Goal: Information Seeking & Learning: Learn about a topic

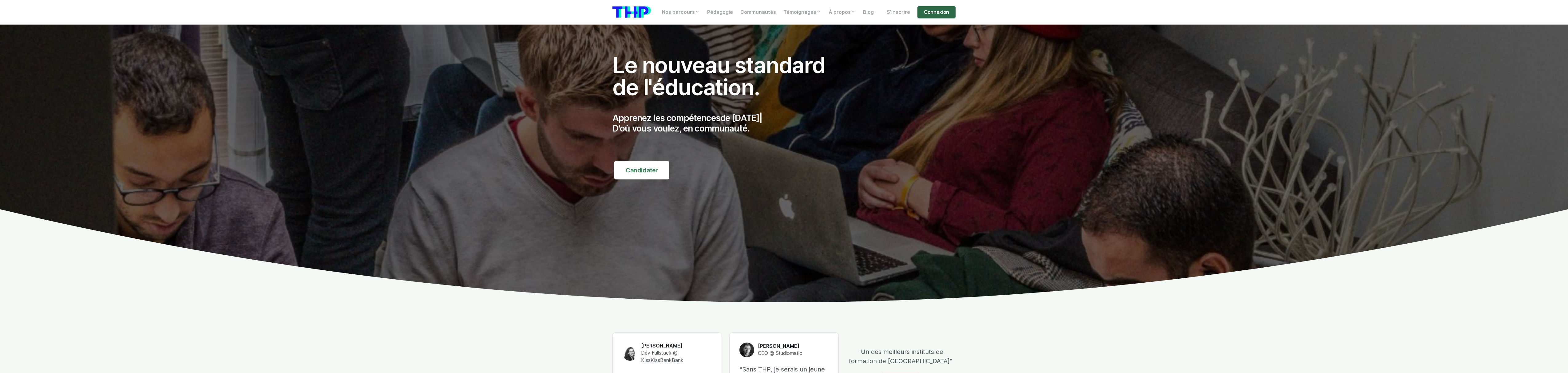
click at [930, 16] on link "Connexion" at bounding box center [936, 12] width 38 height 12
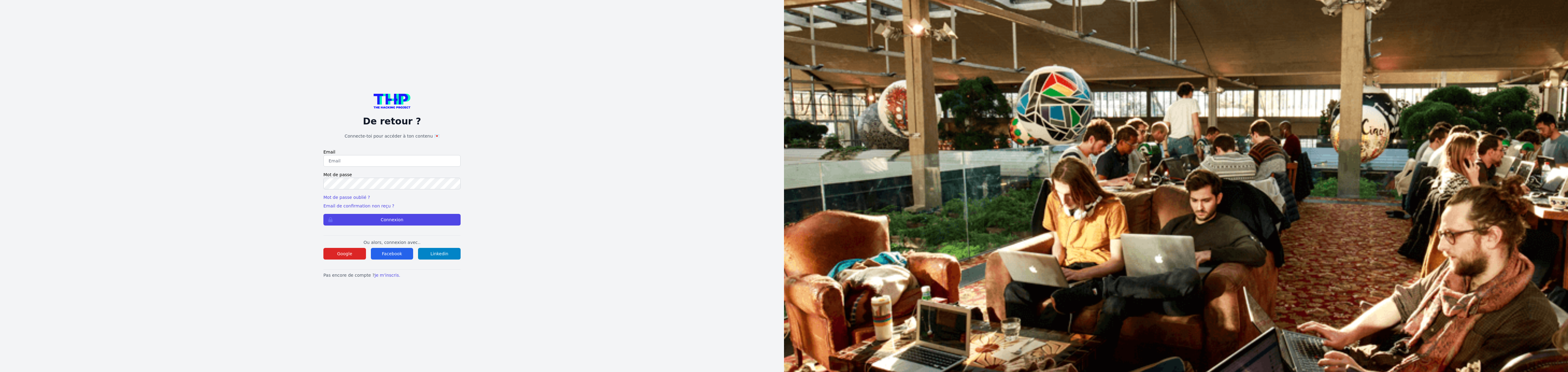
click at [382, 161] on input "email" at bounding box center [391, 161] width 137 height 12
type input "lucas.mrda@outlook.fr"
click at [323, 214] on button "Connexion" at bounding box center [391, 219] width 137 height 12
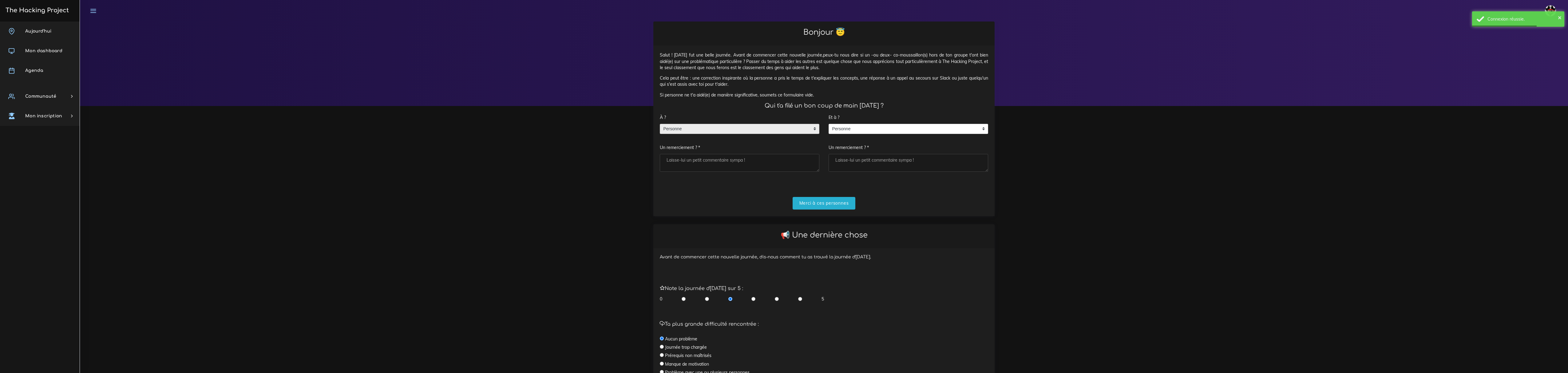
click at [786, 127] on span "Personne" at bounding box center [735, 129] width 150 height 10
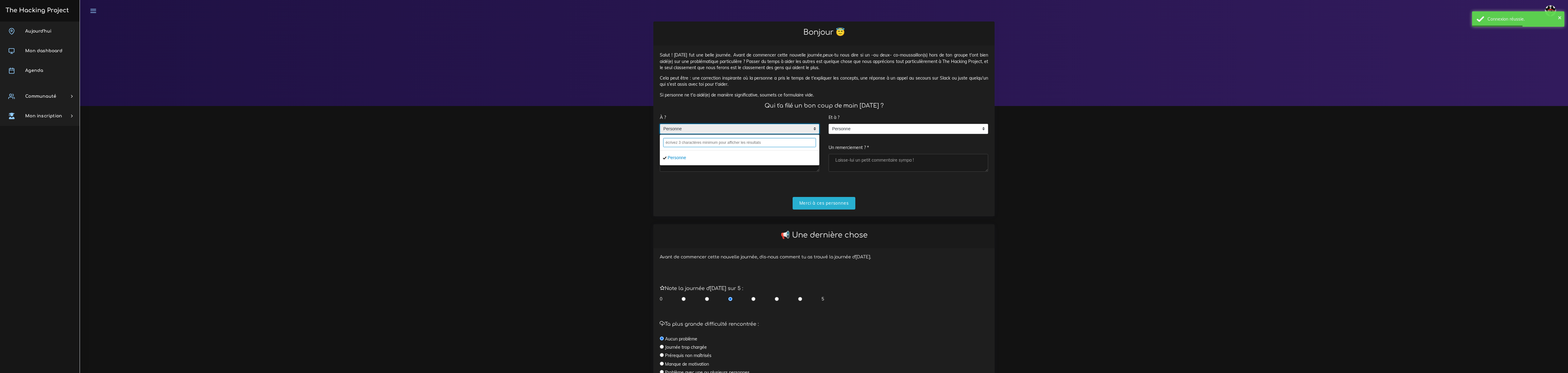
click at [769, 143] on input "text" at bounding box center [739, 142] width 153 height 9
type input "pablo"
click at [719, 159] on li "MASIP Pab lo" at bounding box center [739, 158] width 159 height 10
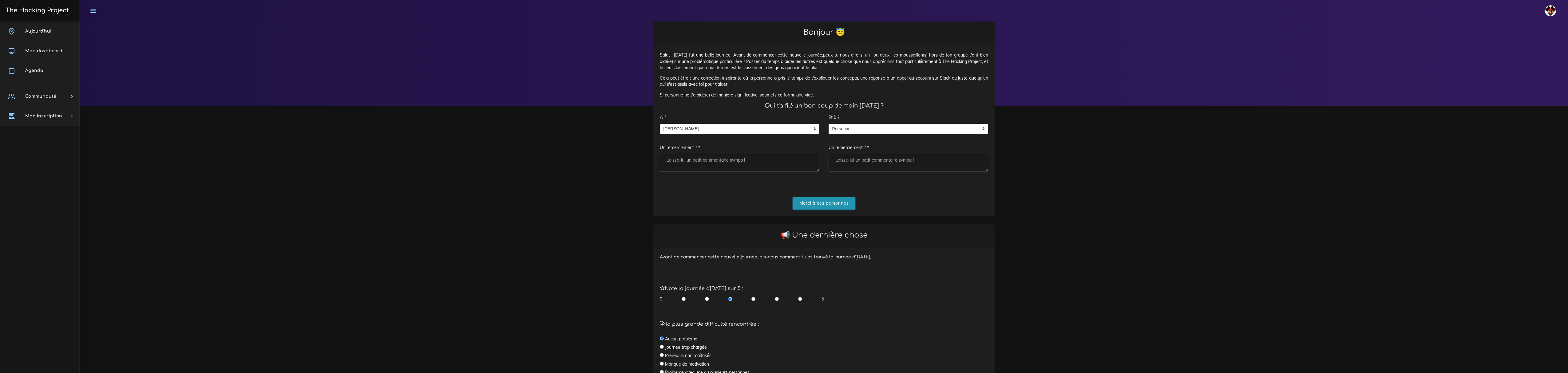
click at [810, 208] on input "Merci à ces personnes" at bounding box center [824, 203] width 63 height 13
click at [709, 160] on textarea "Un remerciement ? *" at bounding box center [739, 162] width 159 height 18
type textarea "super"
click at [805, 205] on input "Merci à ces personnes" at bounding box center [824, 203] width 63 height 13
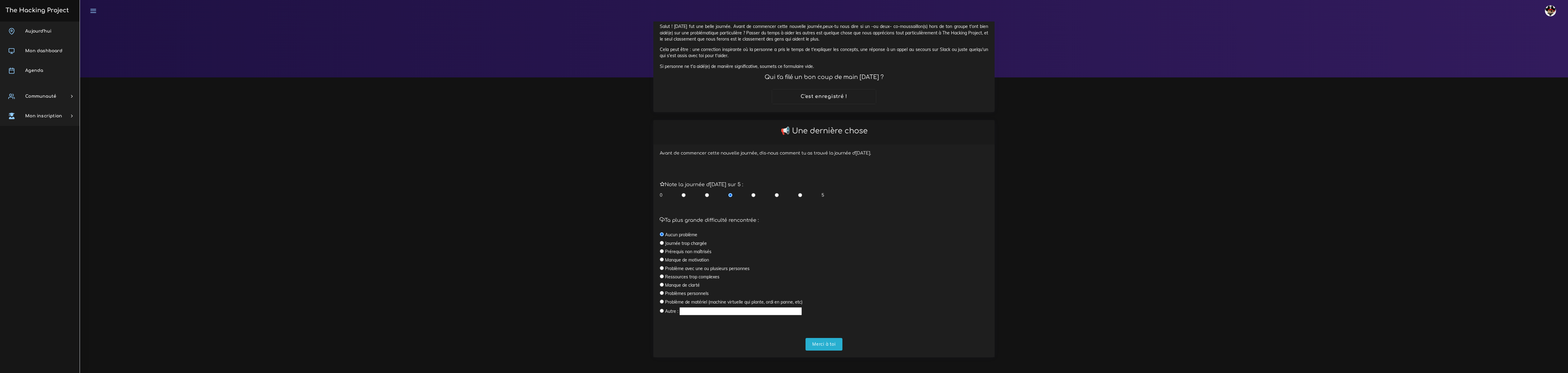
scroll to position [30, 0]
click at [692, 283] on label "Manque de clarté" at bounding box center [682, 283] width 35 height 6
click at [661, 282] on input "radio" at bounding box center [662, 283] width 4 height 4
radio input "true"
click at [824, 339] on input "Merci à toi" at bounding box center [824, 342] width 37 height 13
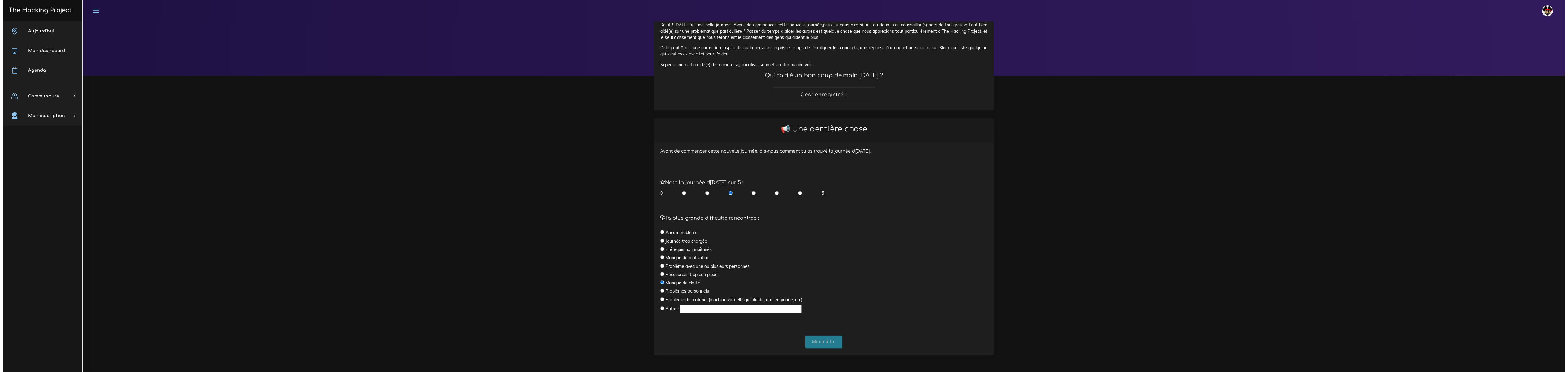
scroll to position [0, 0]
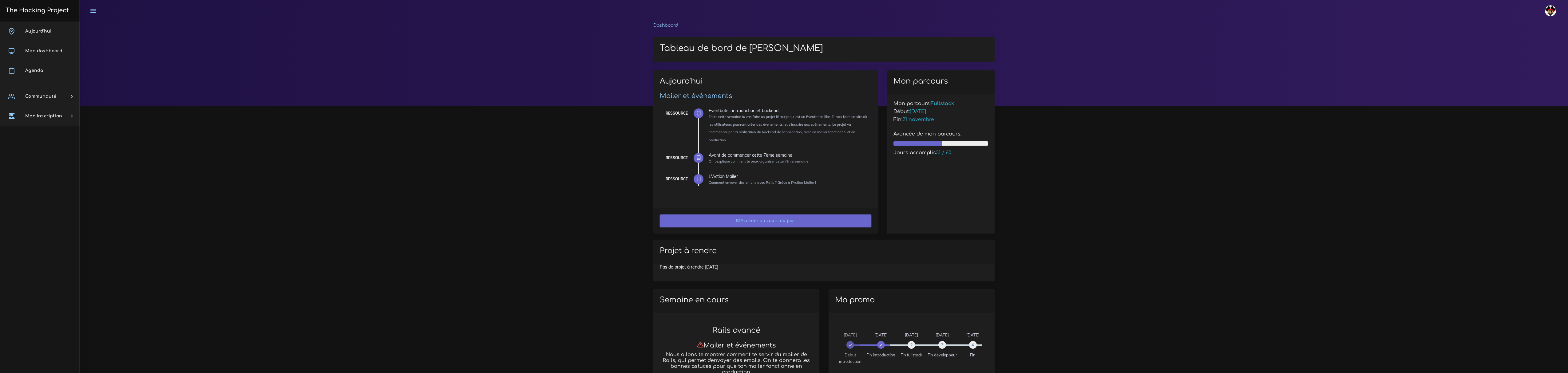
click at [783, 218] on link "Accéder au cours du jour" at bounding box center [766, 220] width 211 height 13
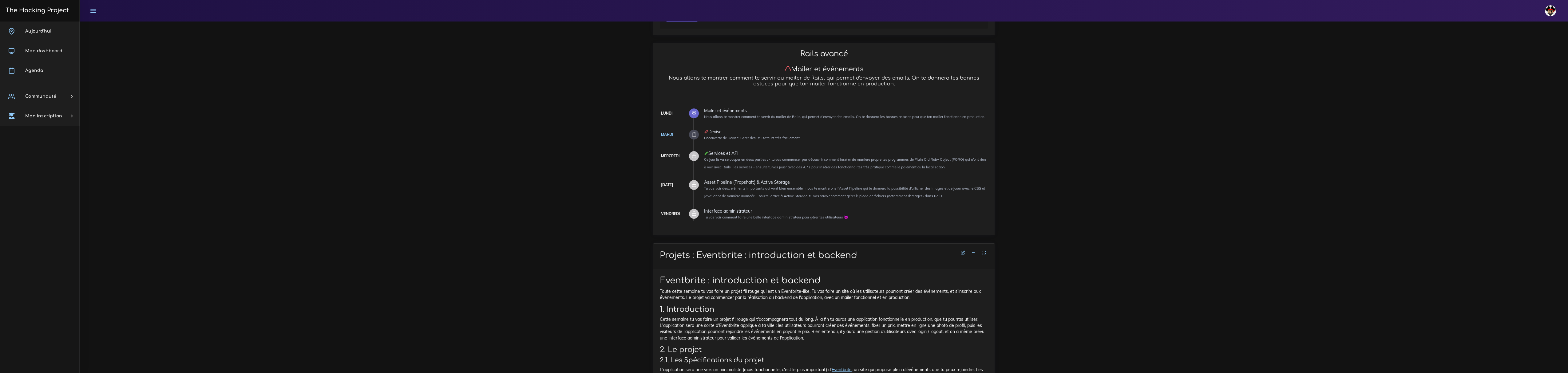
scroll to position [82, 0]
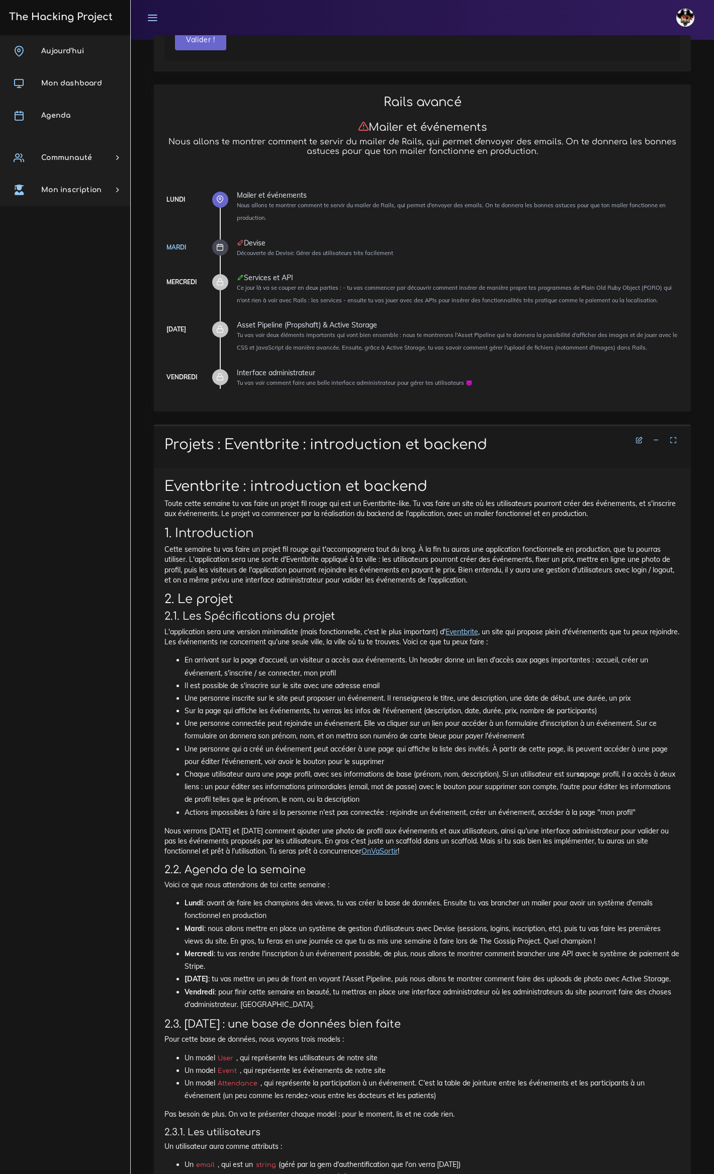
click at [19, 610] on div "[DATE] Mon dashboard [GEOGRAPHIC_DATA] Communauté [GEOGRAPHIC_DATA] Certificati…" at bounding box center [65, 604] width 130 height 1139
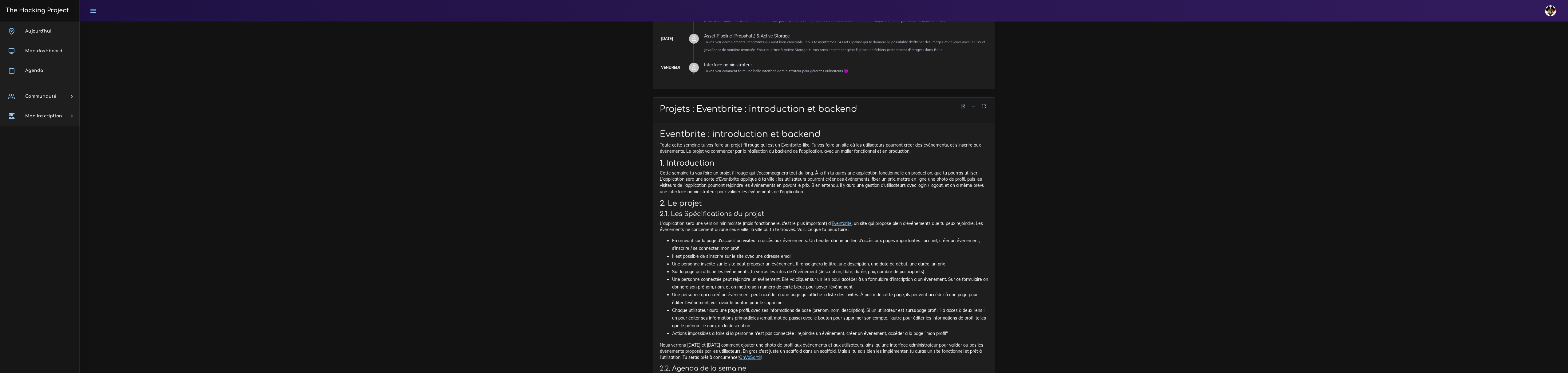
scroll to position [246, 0]
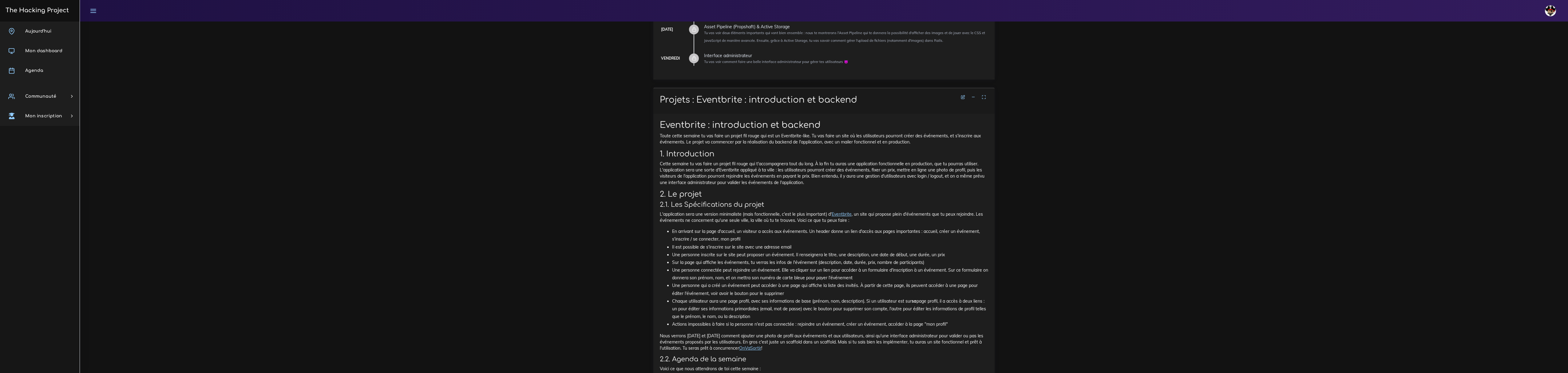
click at [882, 137] on p "Toute cette semaine tu vas faire un projet fil rouge qui est un Eventbrite-like…" at bounding box center [824, 139] width 328 height 13
click at [975, 96] on icon at bounding box center [973, 96] width 4 height 4
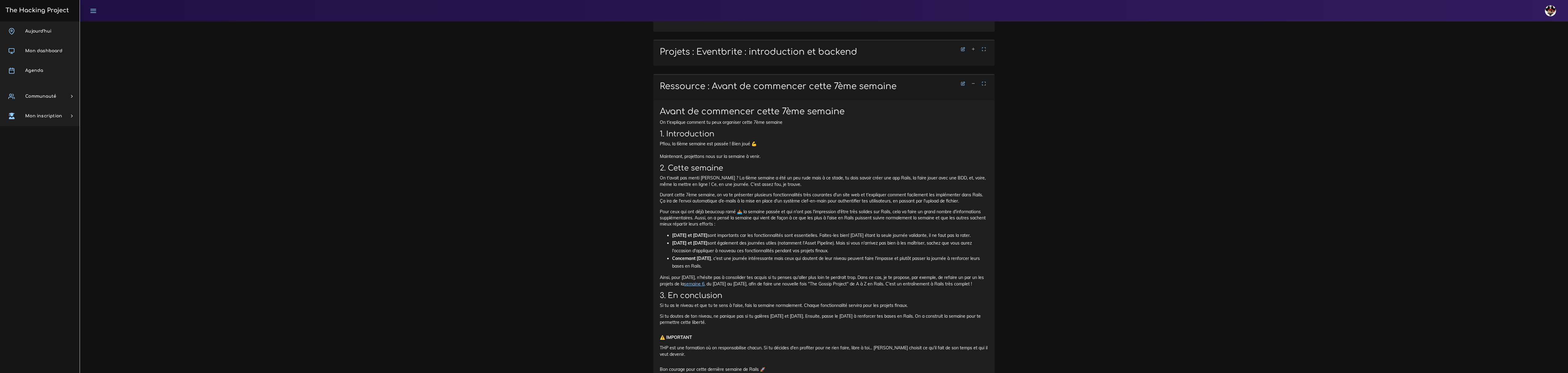
scroll to position [286, 0]
click at [970, 89] on link at bounding box center [973, 90] width 9 height 5
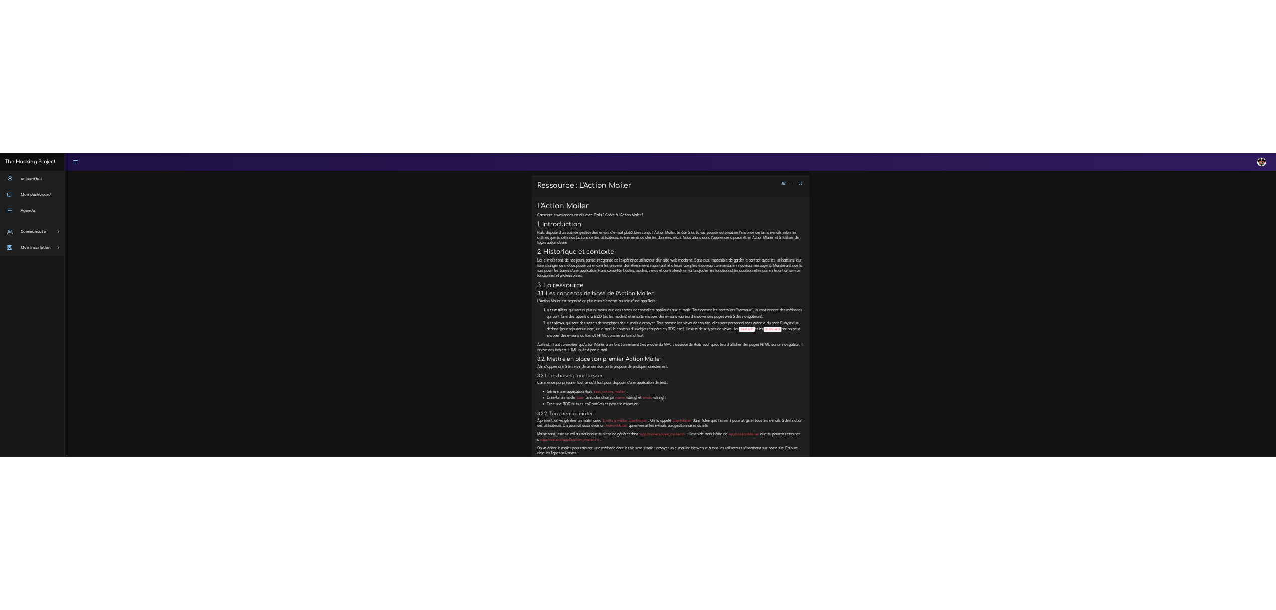
scroll to position [652, 0]
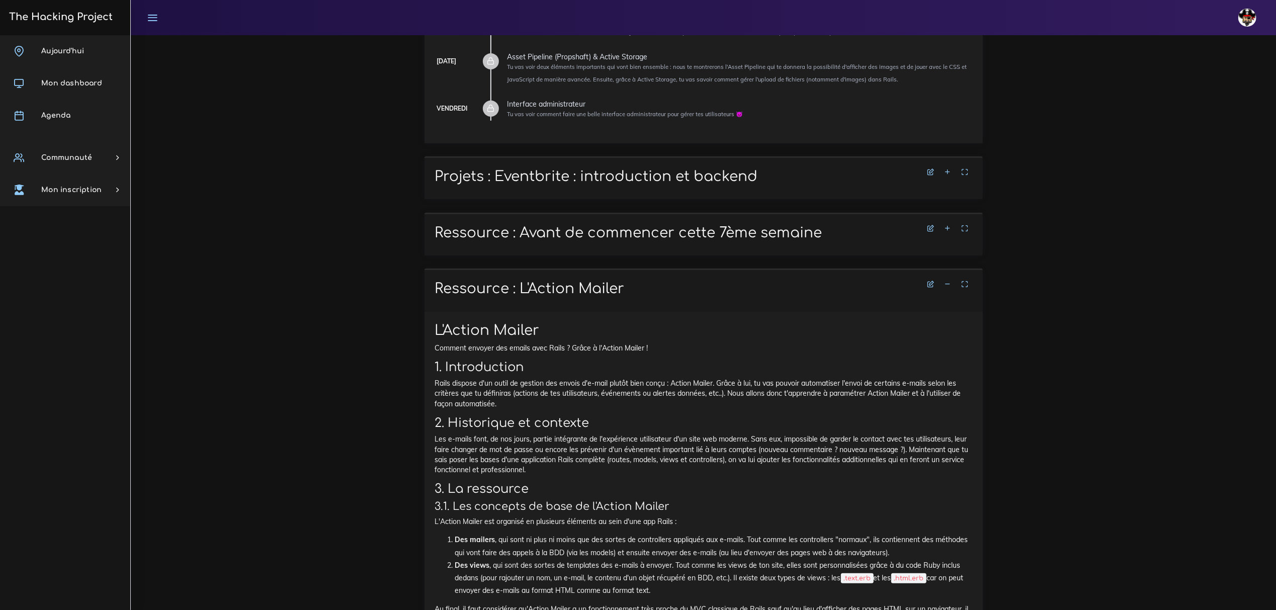
scroll to position [384, 0]
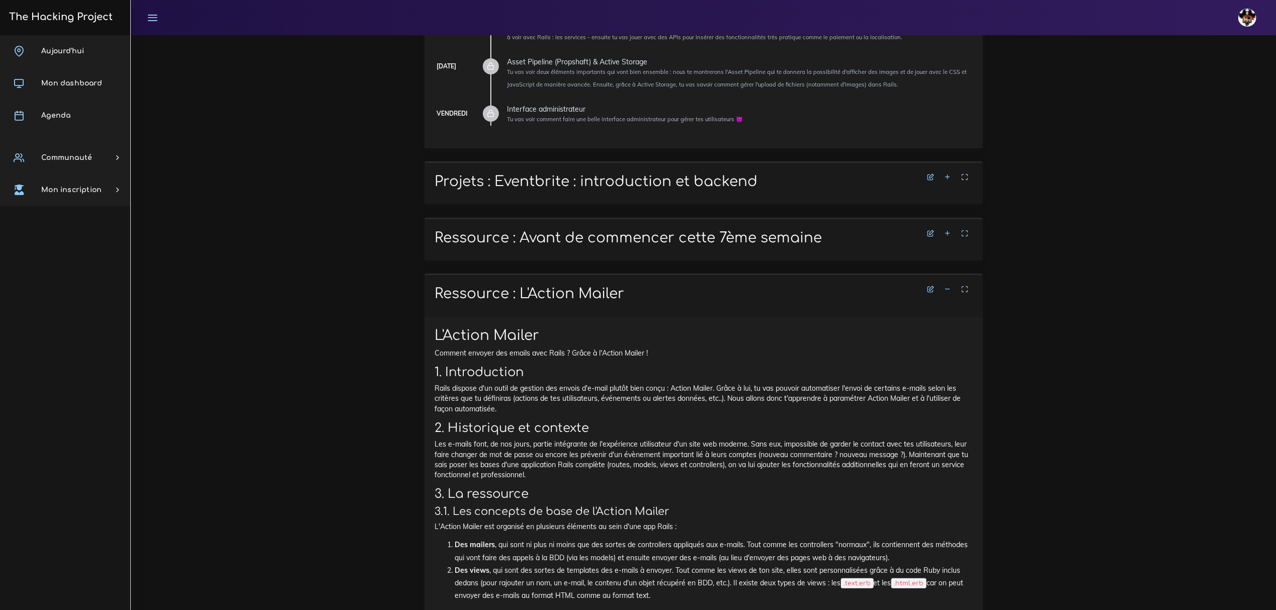
click at [944, 289] on link at bounding box center [948, 289] width 15 height 9
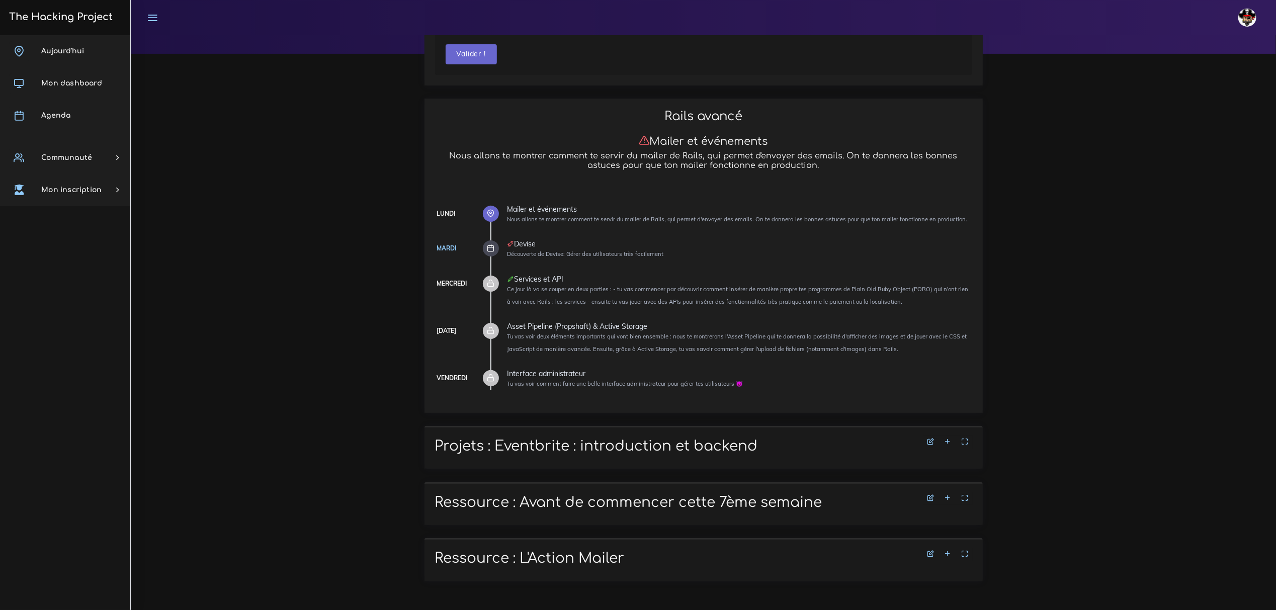
scroll to position [119, 0]
click at [948, 438] on link at bounding box center [948, 442] width 15 height 9
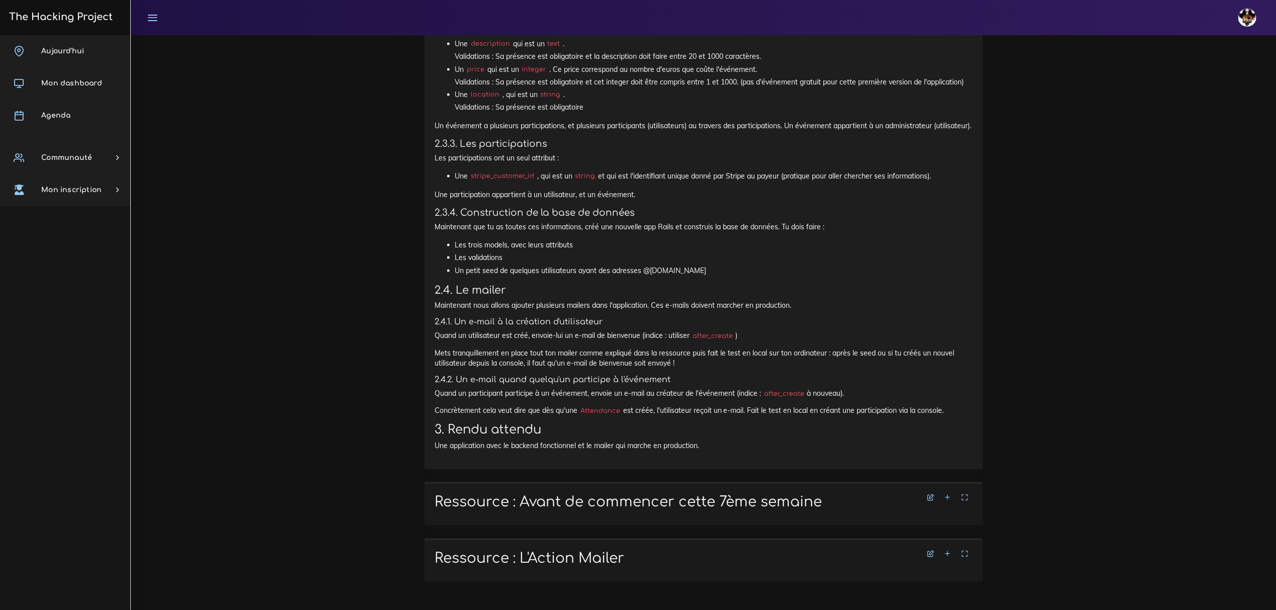
scroll to position [1554, 0]
click at [948, 497] on icon at bounding box center [948, 498] width 7 height 7
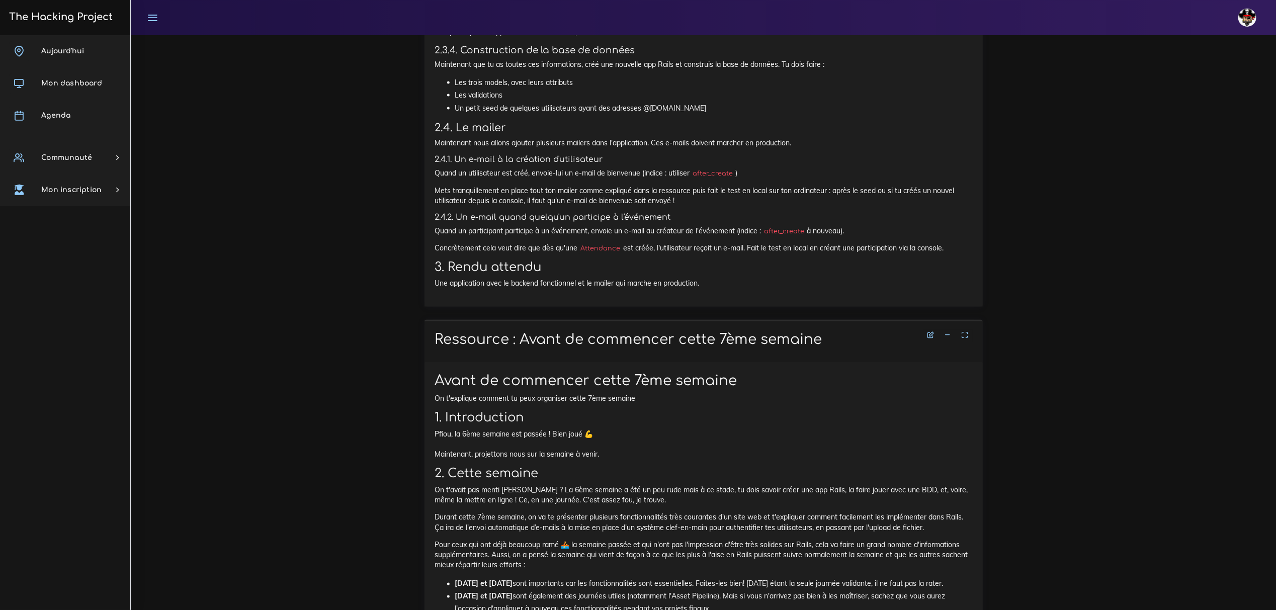
scroll to position [1688, 0]
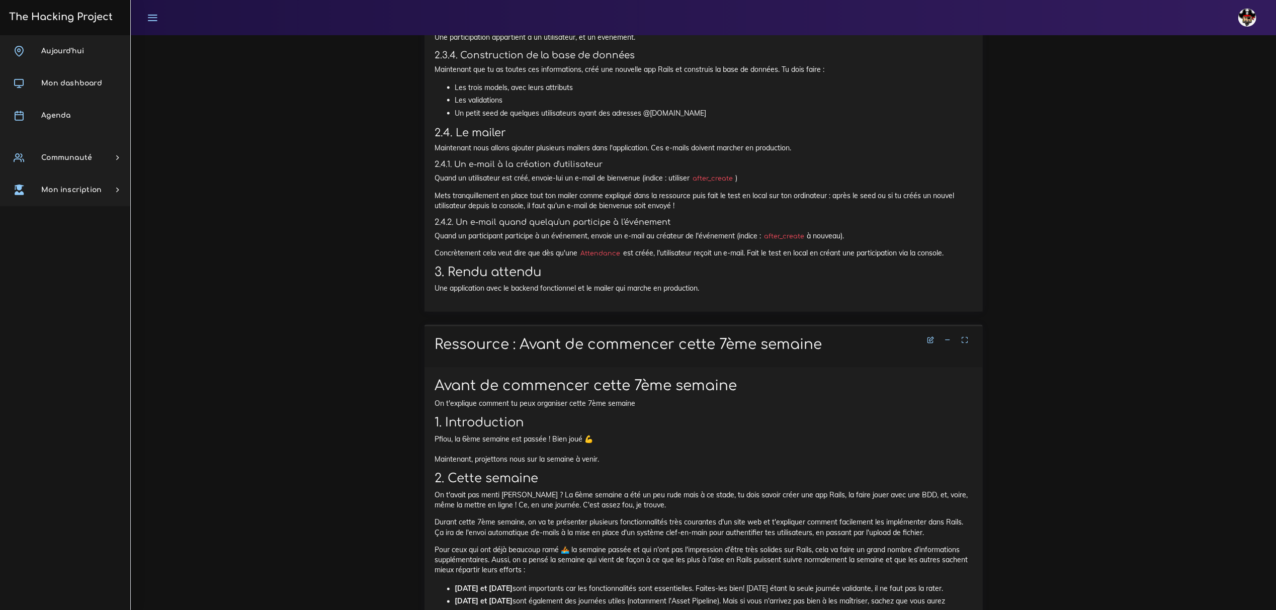
click at [950, 344] on icon at bounding box center [948, 340] width 7 height 7
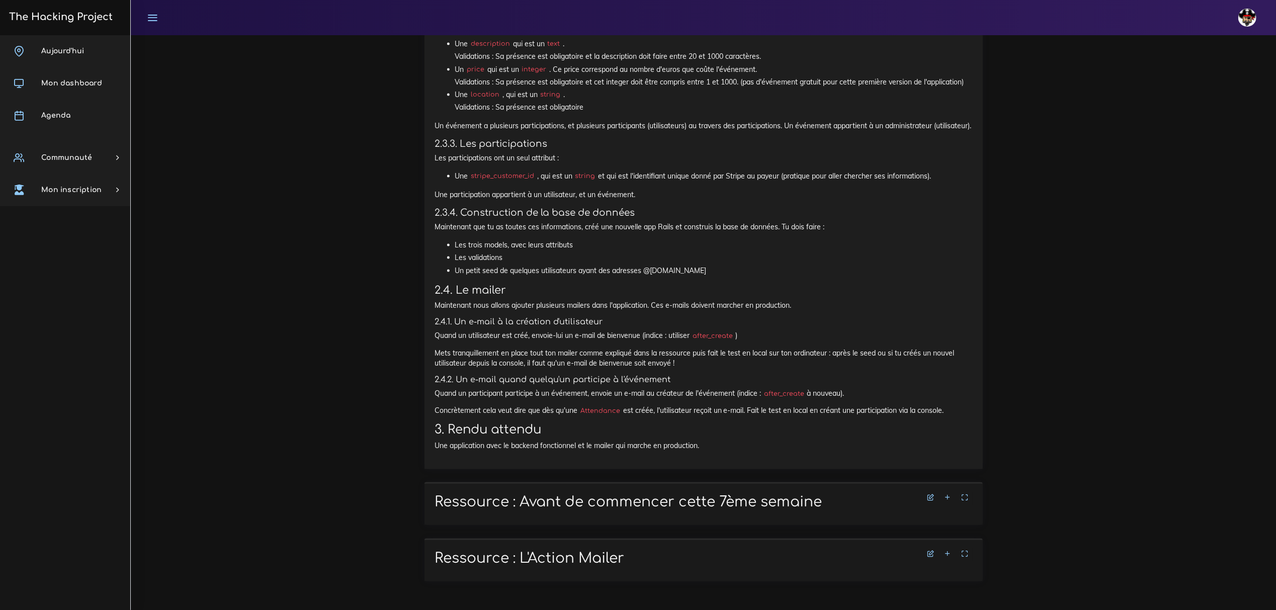
scroll to position [1554, 0]
drag, startPoint x: 757, startPoint y: 330, endPoint x: 441, endPoint y: 324, distance: 315.5
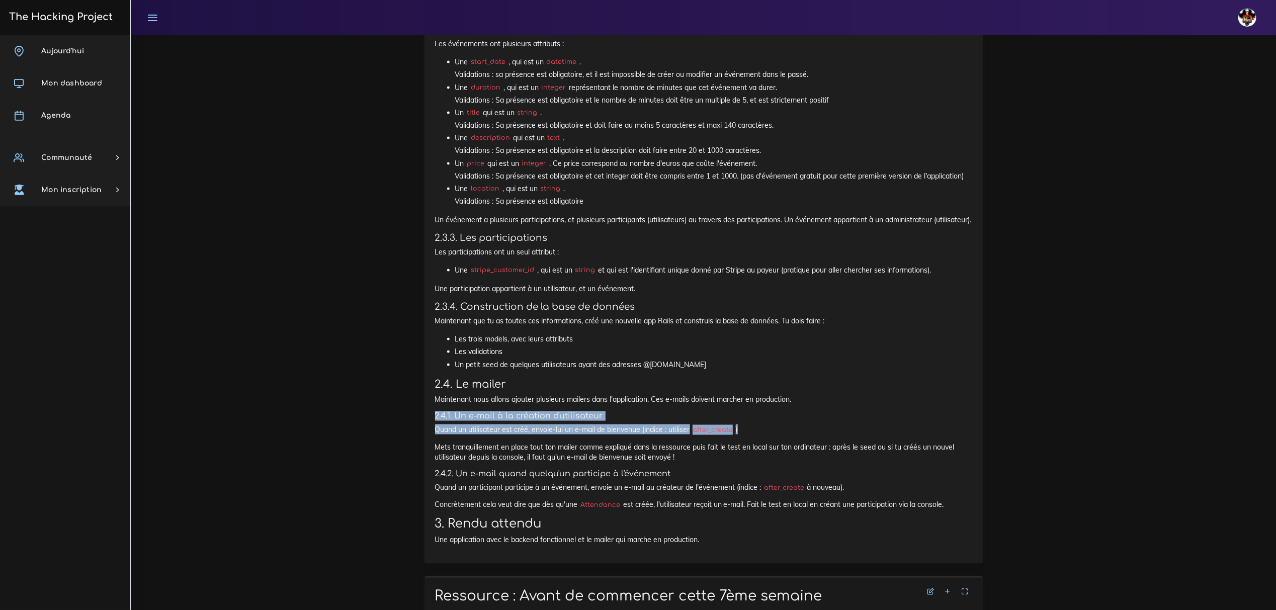
scroll to position [1420, 0]
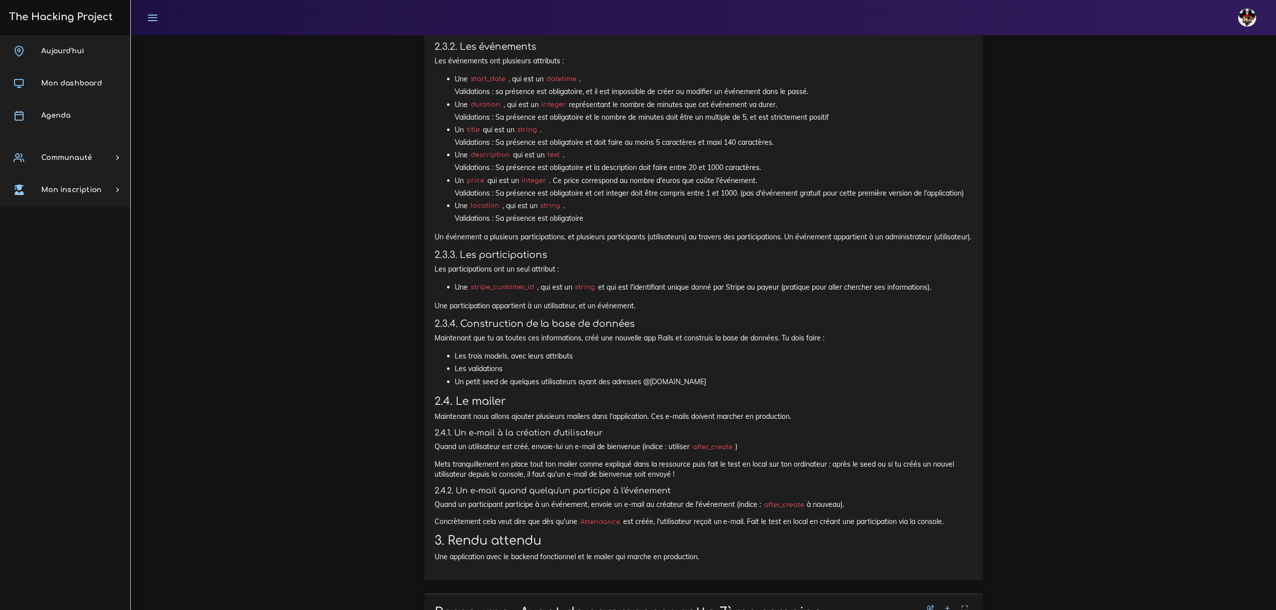
click at [515, 363] on li "Les trois models, avec leurs attributs" at bounding box center [713, 356] width 517 height 13
drag, startPoint x: 457, startPoint y: 391, endPoint x: 562, endPoint y: 400, distance: 105.6
click at [540, 388] on ul "Les trois models, avec leurs attributs Les validations Un petit seed de quelque…" at bounding box center [703, 369] width 537 height 38
drag, startPoint x: 705, startPoint y: 397, endPoint x: 377, endPoint y: 363, distance: 329.8
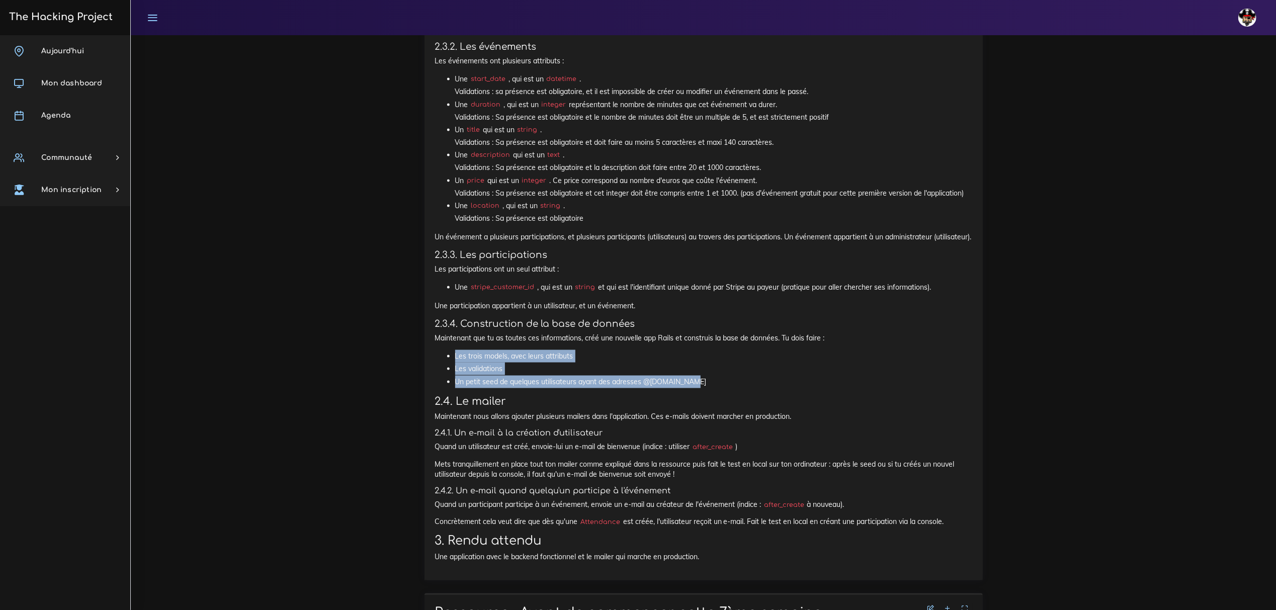
click at [458, 388] on li "Un petit seed de quelques utilisateurs ayant des adresses @yopmail.com" at bounding box center [713, 382] width 517 height 13
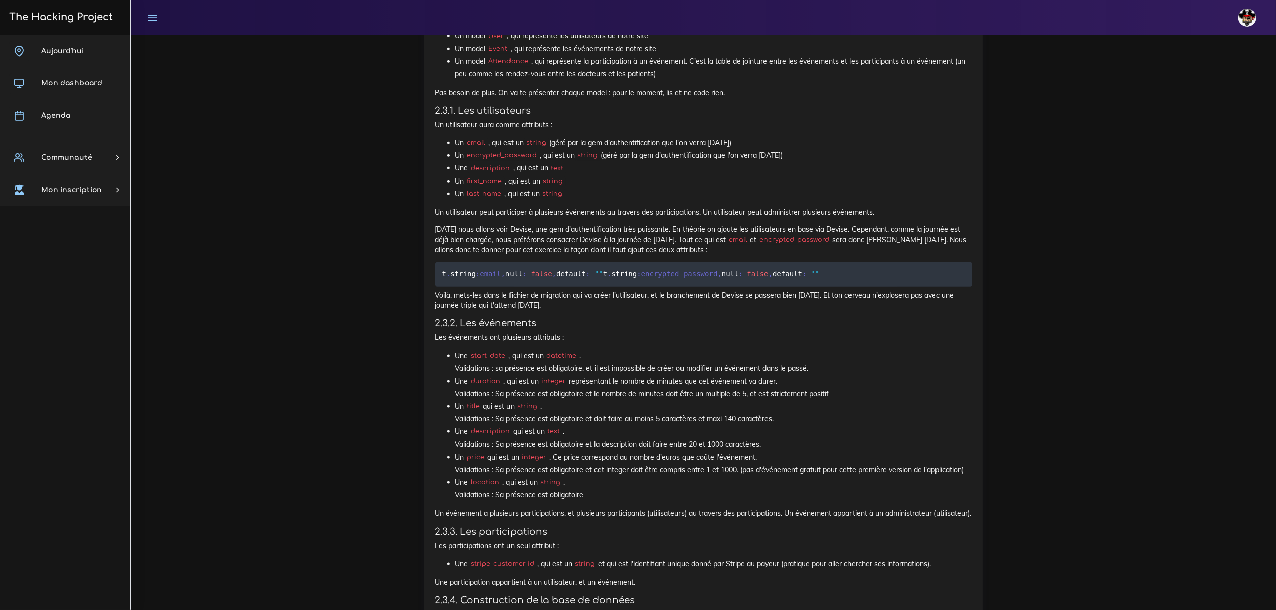
scroll to position [1152, 0]
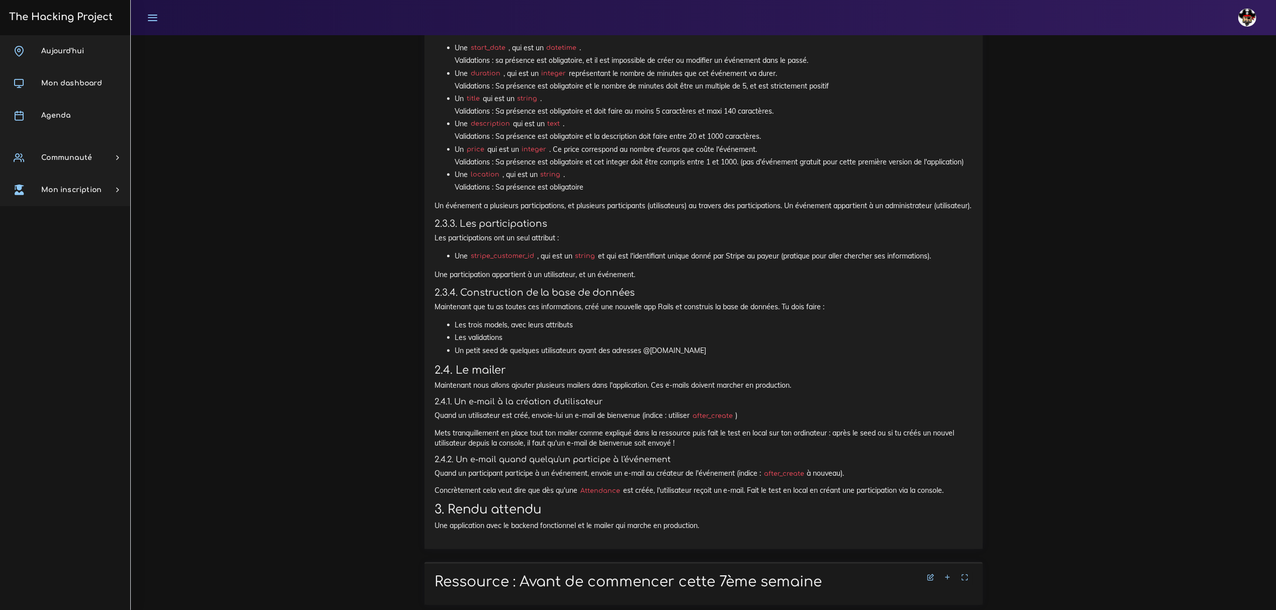
scroll to position [1554, 0]
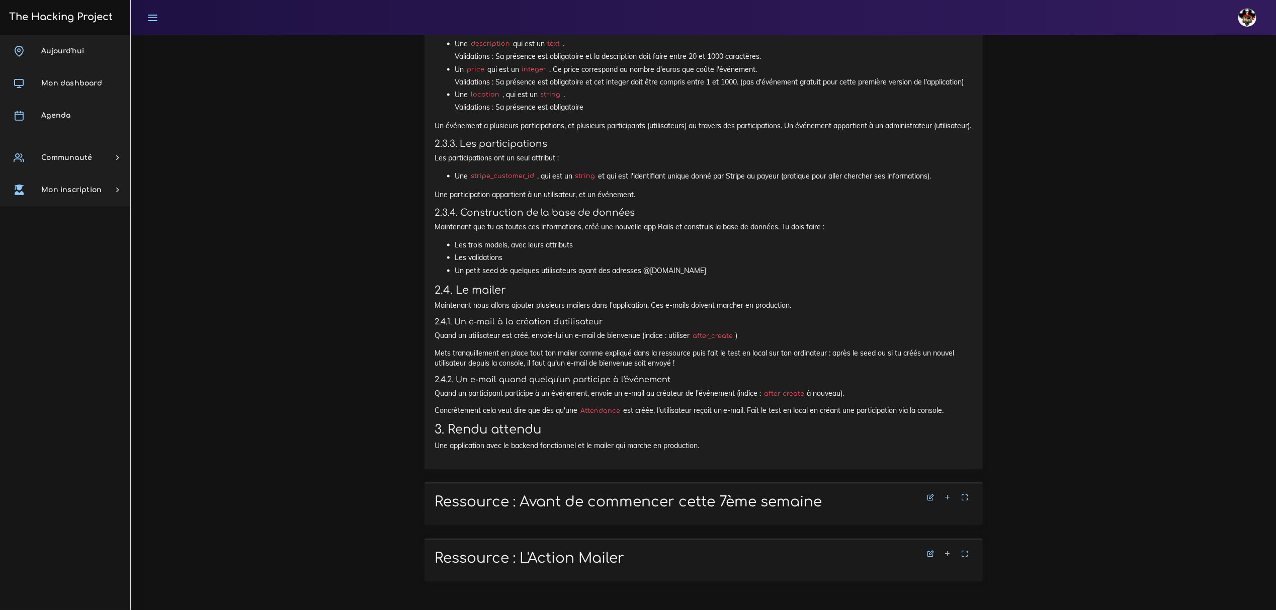
click at [948, 494] on link at bounding box center [948, 498] width 15 height 9
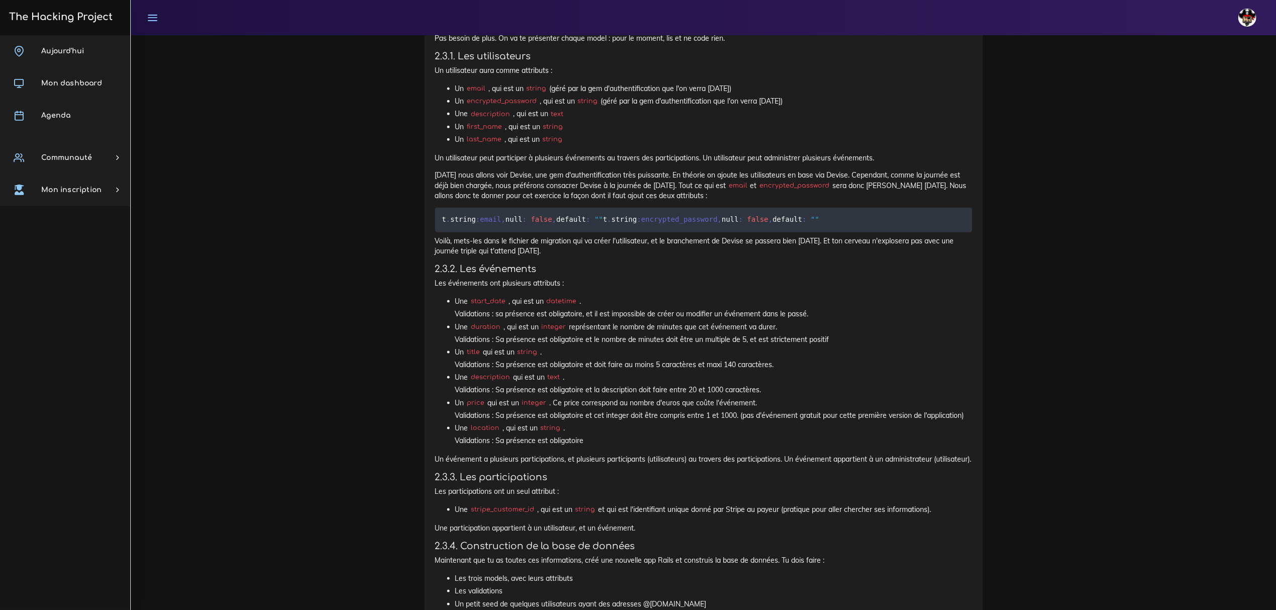
scroll to position [1240, 0]
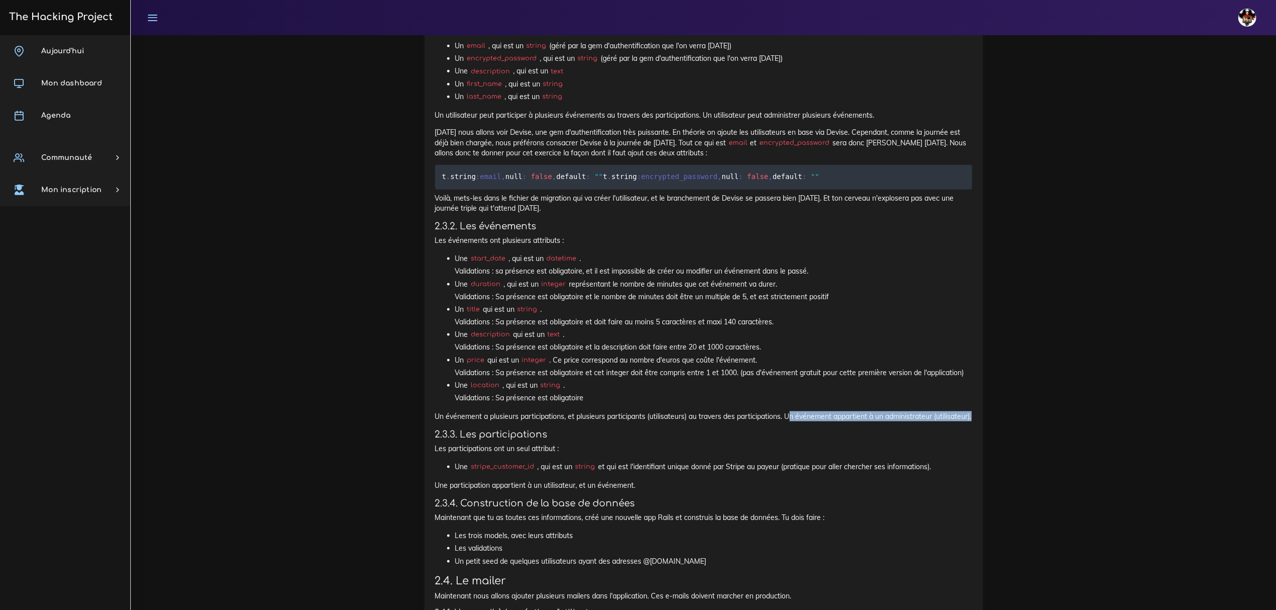
drag, startPoint x: 794, startPoint y: 427, endPoint x: 967, endPoint y: 439, distance: 173.0
click at [967, 422] on p "Un événement a plusieurs participations, et plusieurs participants (utilisateur…" at bounding box center [703, 417] width 537 height 10
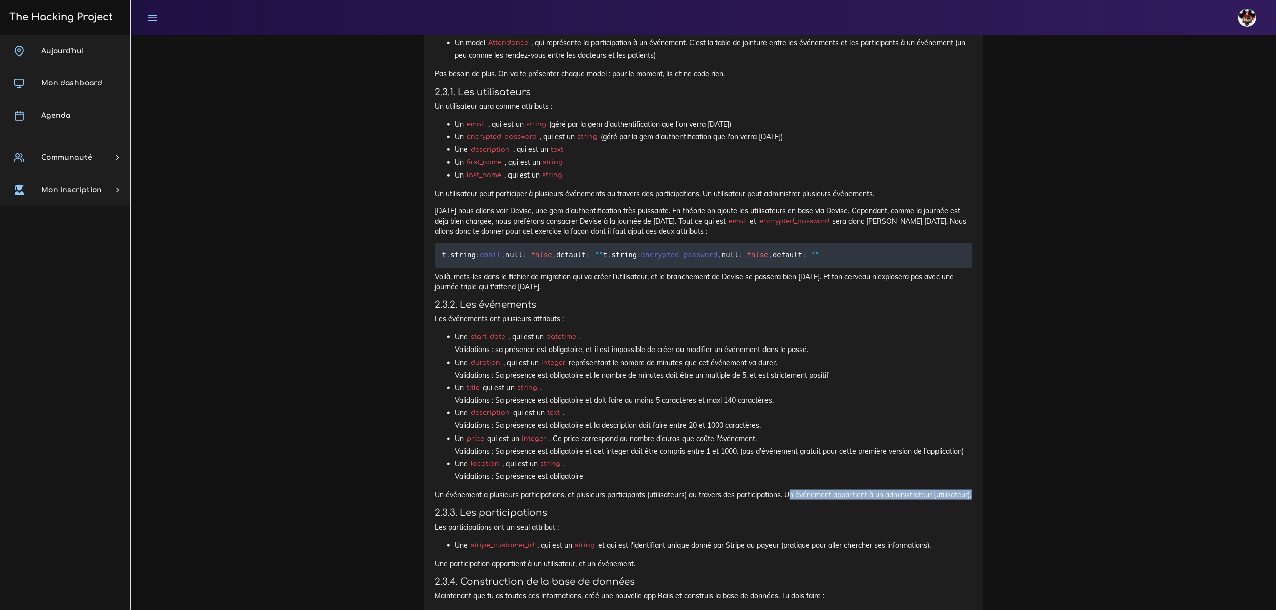
scroll to position [1173, 0]
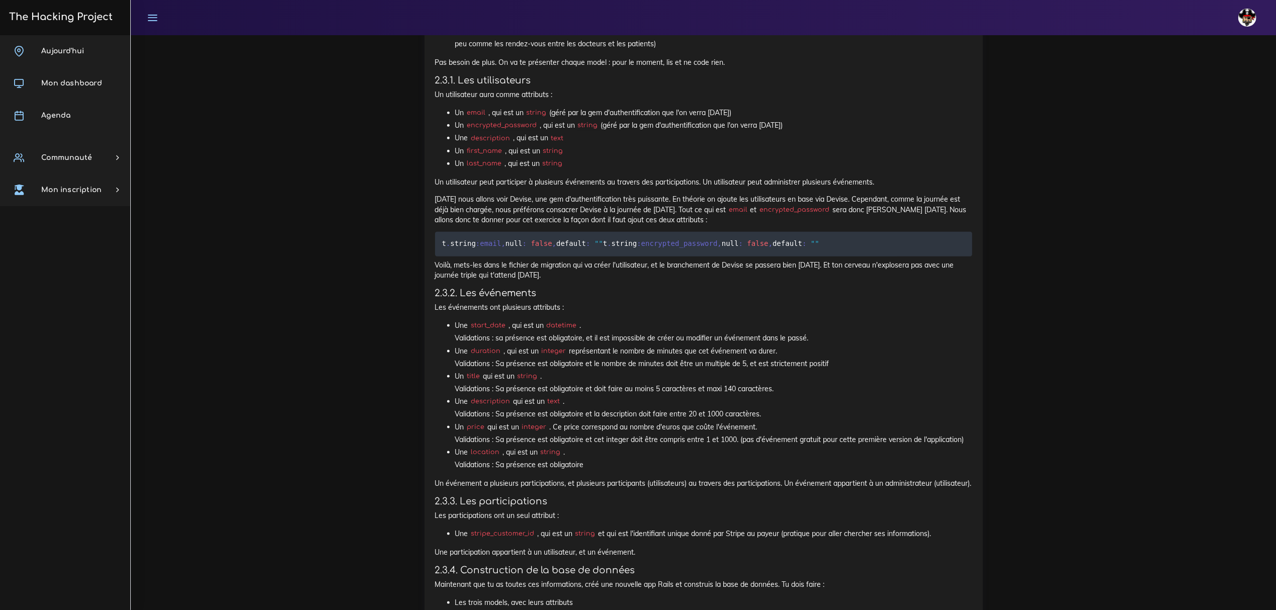
click at [828, 471] on li "Une location , qui est un string . Validations : Sa présence est obligatoire" at bounding box center [713, 458] width 517 height 25
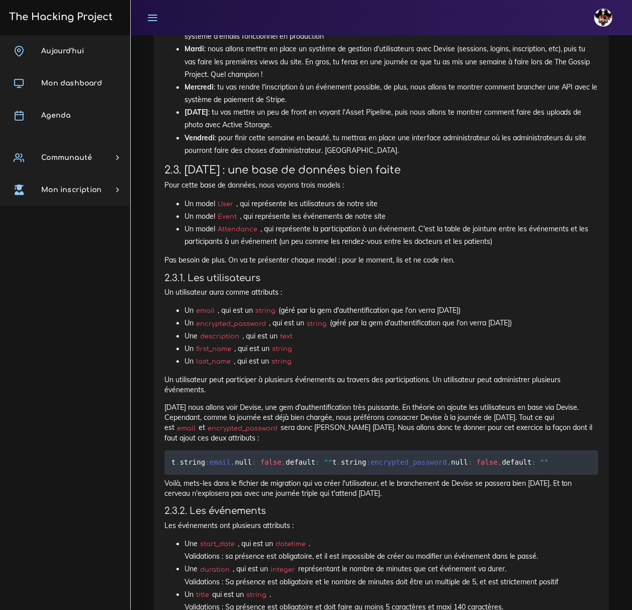
scroll to position [1091, 0]
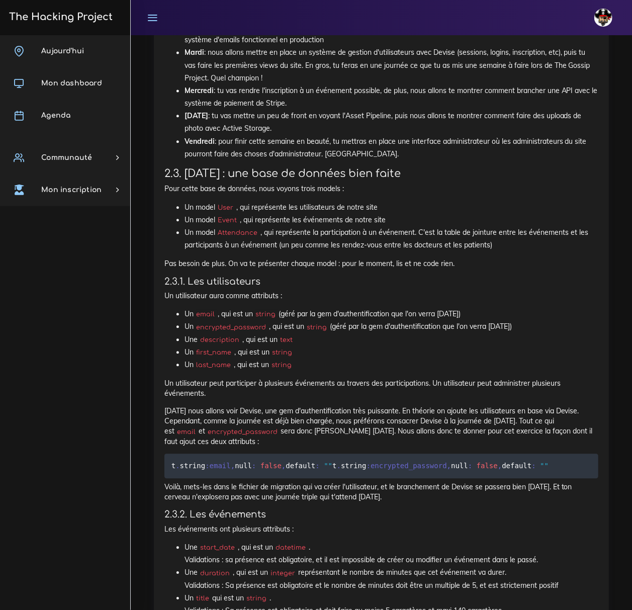
click at [557, 220] on li "Un model Event , qui représente les événements de notre site" at bounding box center [392, 220] width 414 height 13
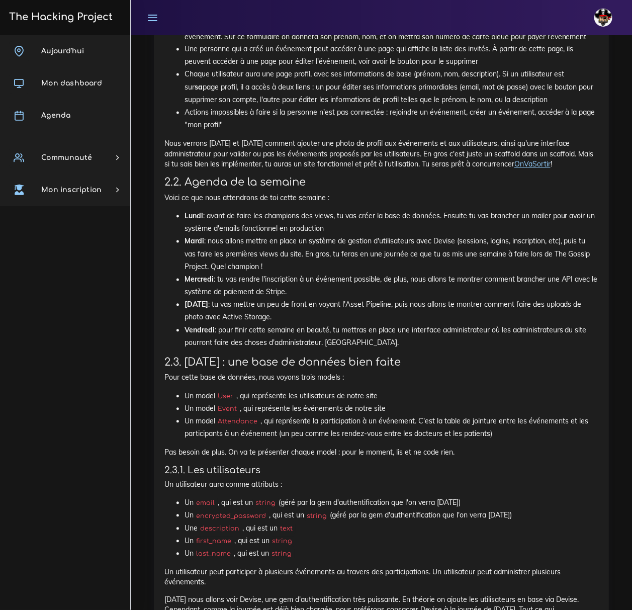
scroll to position [1684, 0]
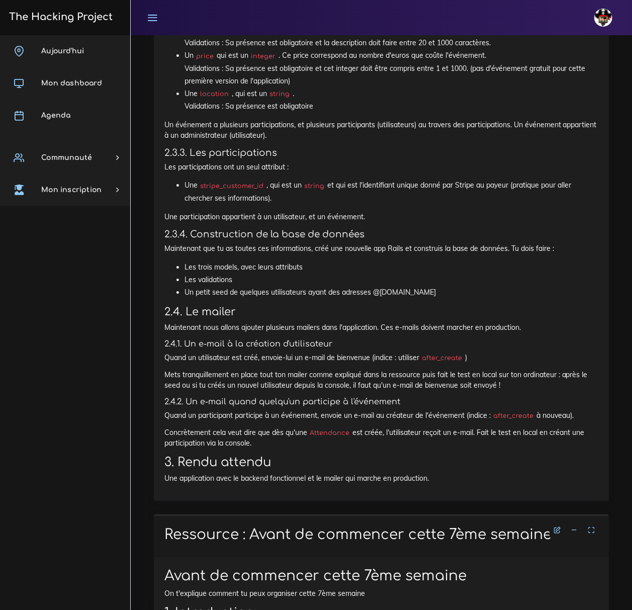
click at [369, 299] on li "Un petit seed de quelques utilisateurs ayant des adresses @yopmail.com" at bounding box center [392, 292] width 414 height 13
click at [371, 299] on li "Un petit seed de quelques utilisateurs ayant des adresses @yopmail.com" at bounding box center [392, 292] width 414 height 13
click at [433, 299] on li "Un petit seed de quelques utilisateurs ayant des adresses @yopmail.com" at bounding box center [392, 292] width 414 height 13
drag, startPoint x: 420, startPoint y: 304, endPoint x: 373, endPoint y: 302, distance: 46.9
click at [373, 299] on li "Un petit seed de quelques utilisateurs ayant des adresses @yopmail.com" at bounding box center [392, 292] width 414 height 13
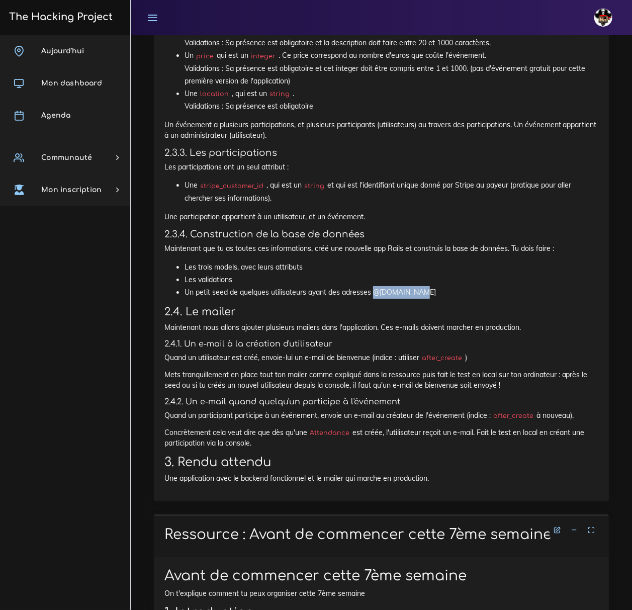
copy li "@yopmail.com"
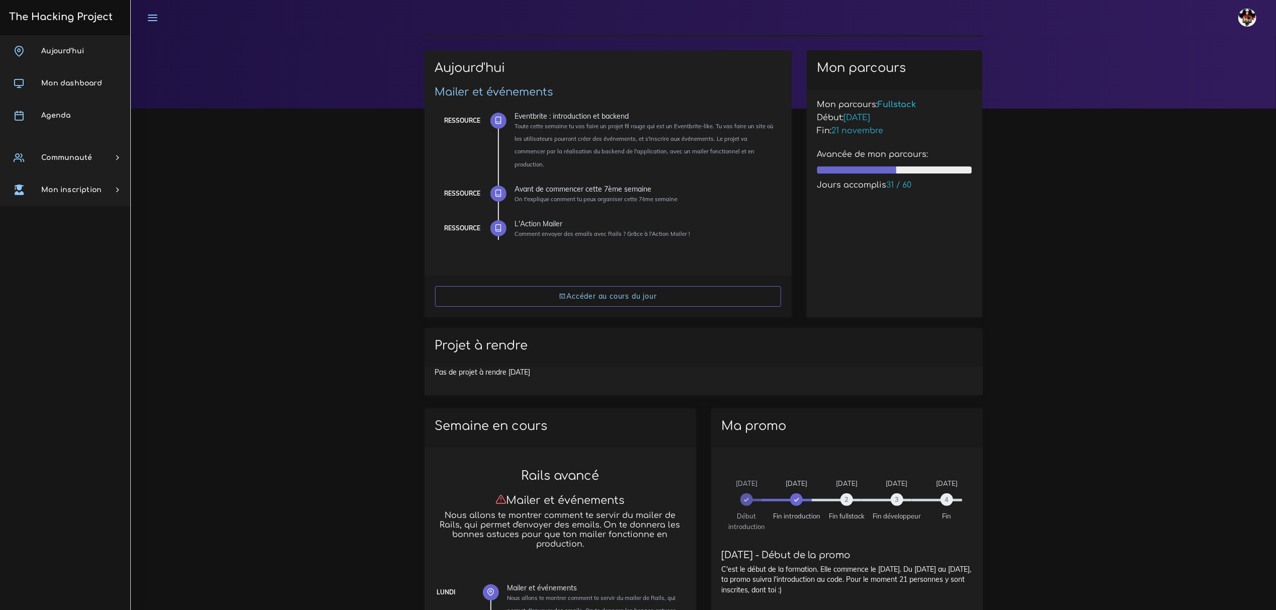
scroll to position [67, 0]
click at [97, 125] on link "Agenda" at bounding box center [65, 116] width 130 height 32
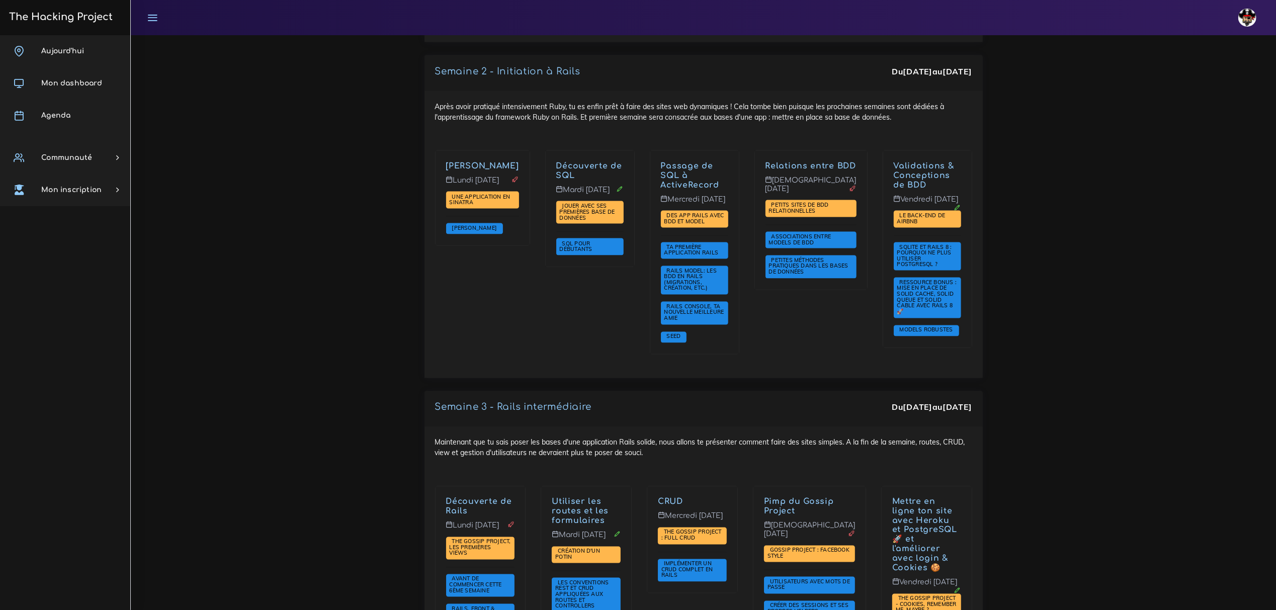
scroll to position [1677, 0]
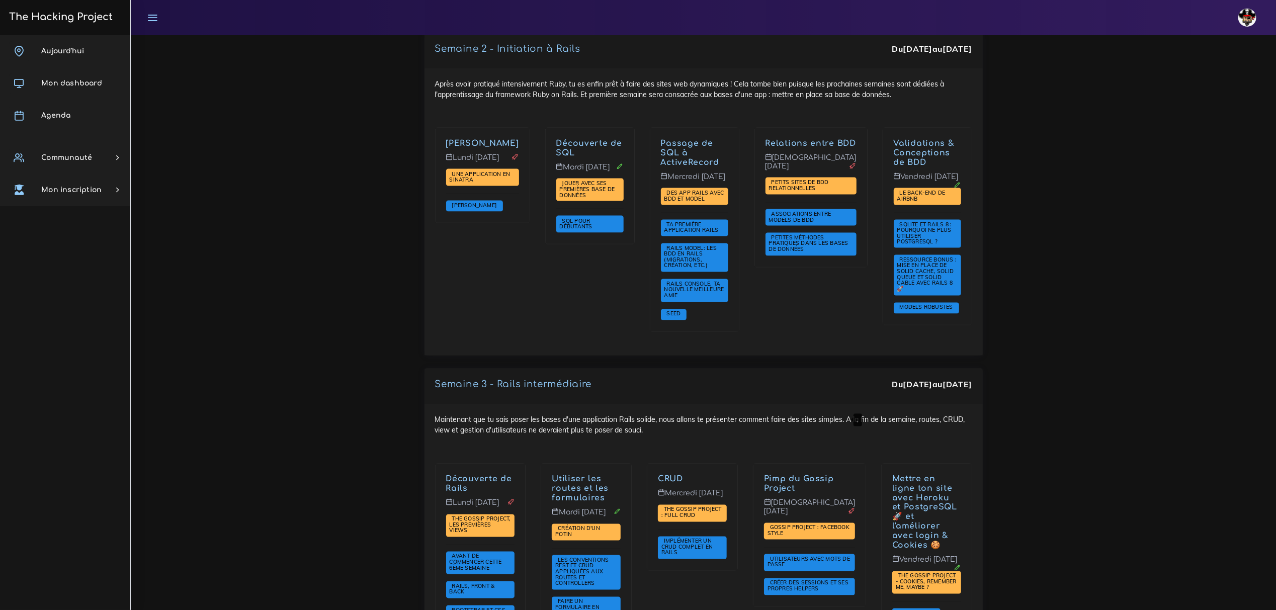
click at [796, 475] on link "Pimp du Gossip Project" at bounding box center [799, 484] width 70 height 19
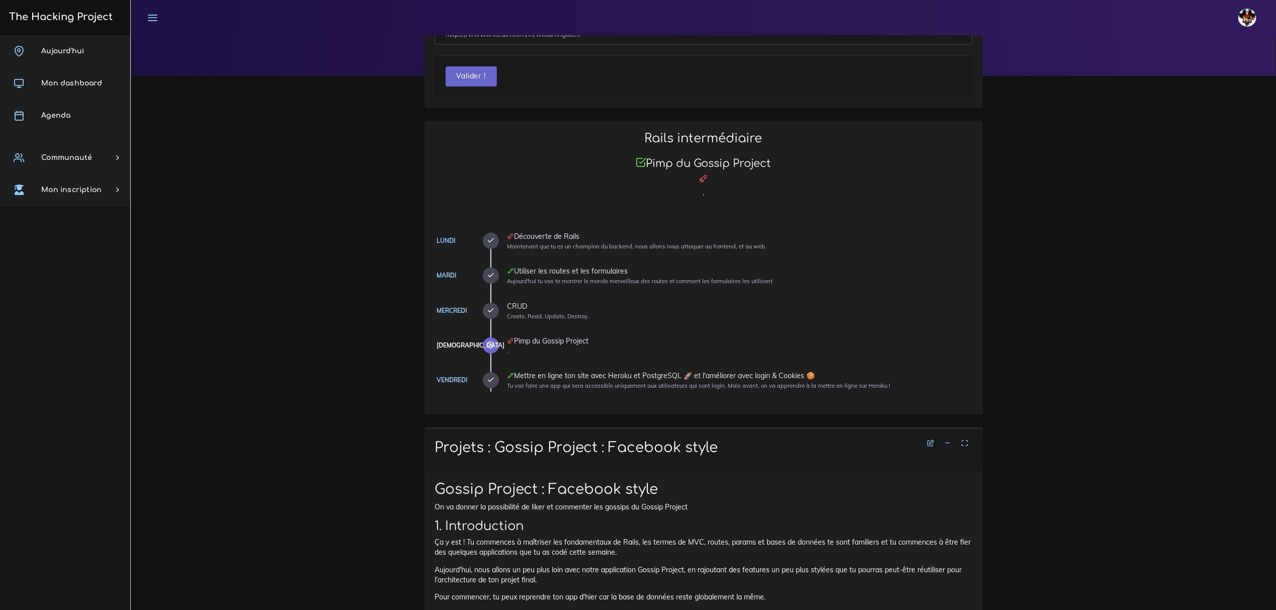
scroll to position [67, 0]
